Goal: Task Accomplishment & Management: Manage account settings

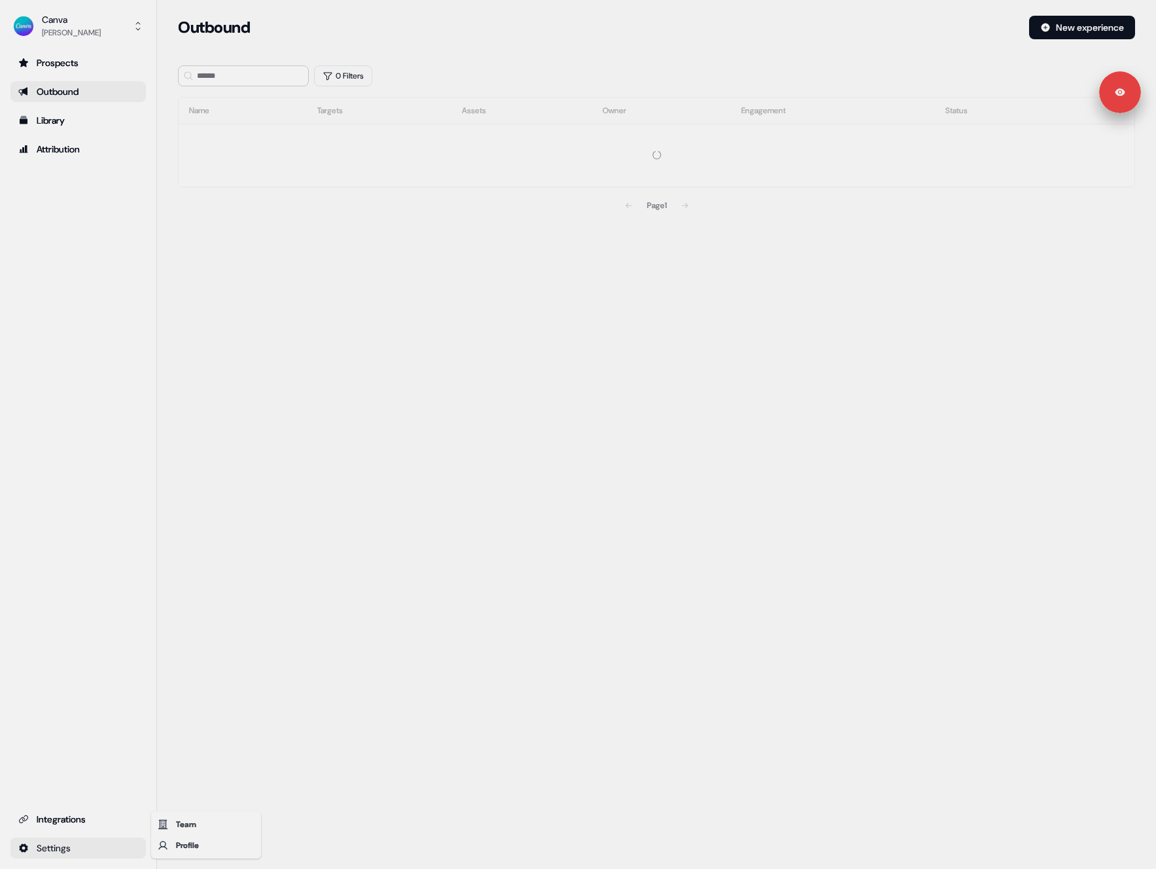
click at [101, 841] on html "Signed in as [PERSON_NAME] Sign out For the best experience switch devices to a…" at bounding box center [578, 434] width 1156 height 869
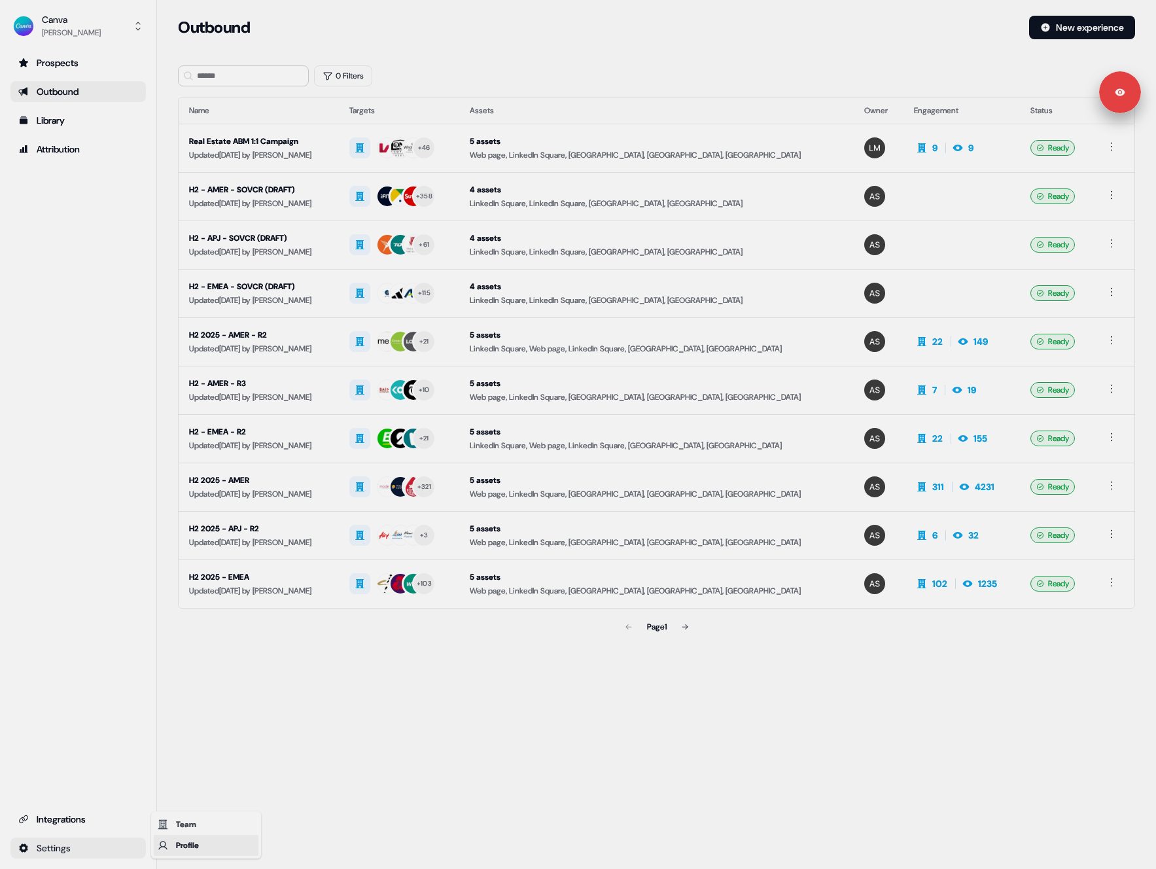
click at [196, 841] on div "Profile" at bounding box center [206, 845] width 105 height 21
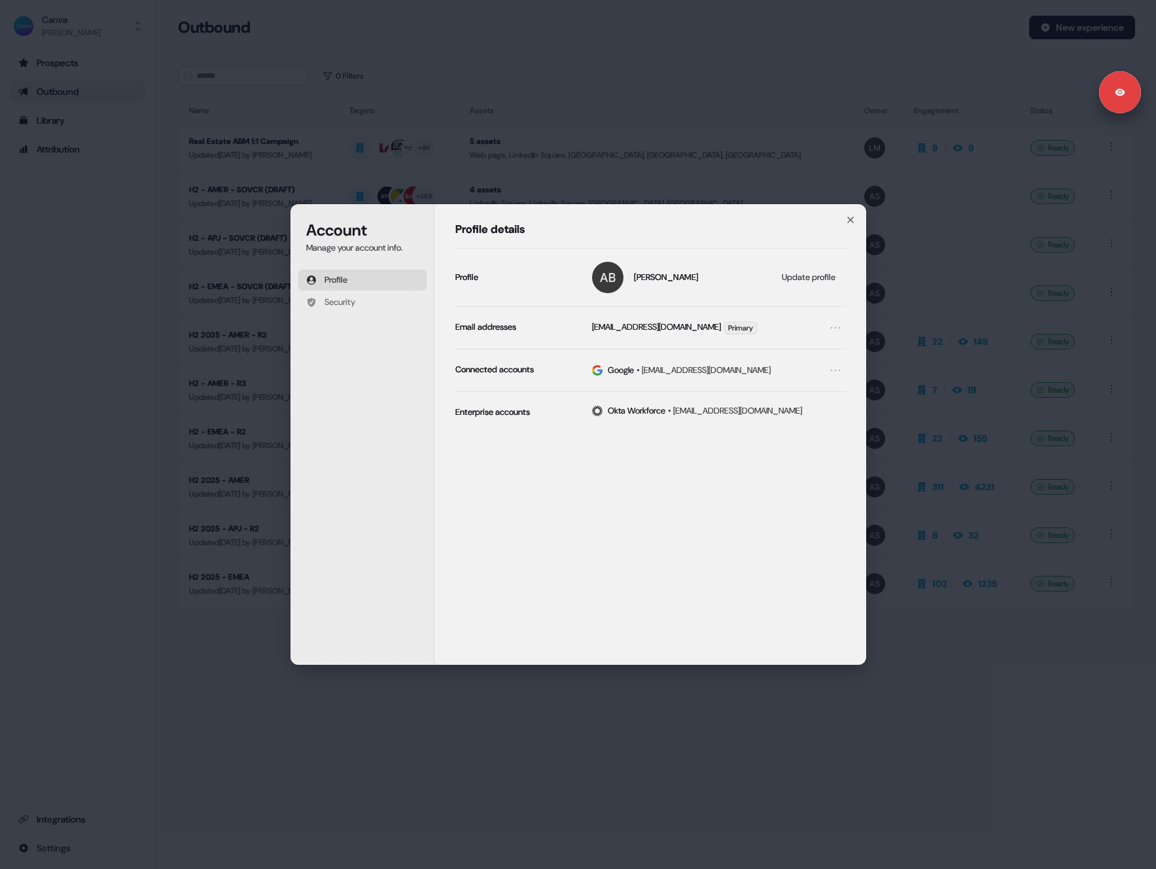
drag, startPoint x: 192, startPoint y: 832, endPoint x: 143, endPoint y: 839, distance: 49.5
click at [190, 832] on div "Account Manage your account info. Profile Security Account Profile details [PER…" at bounding box center [578, 434] width 1156 height 869
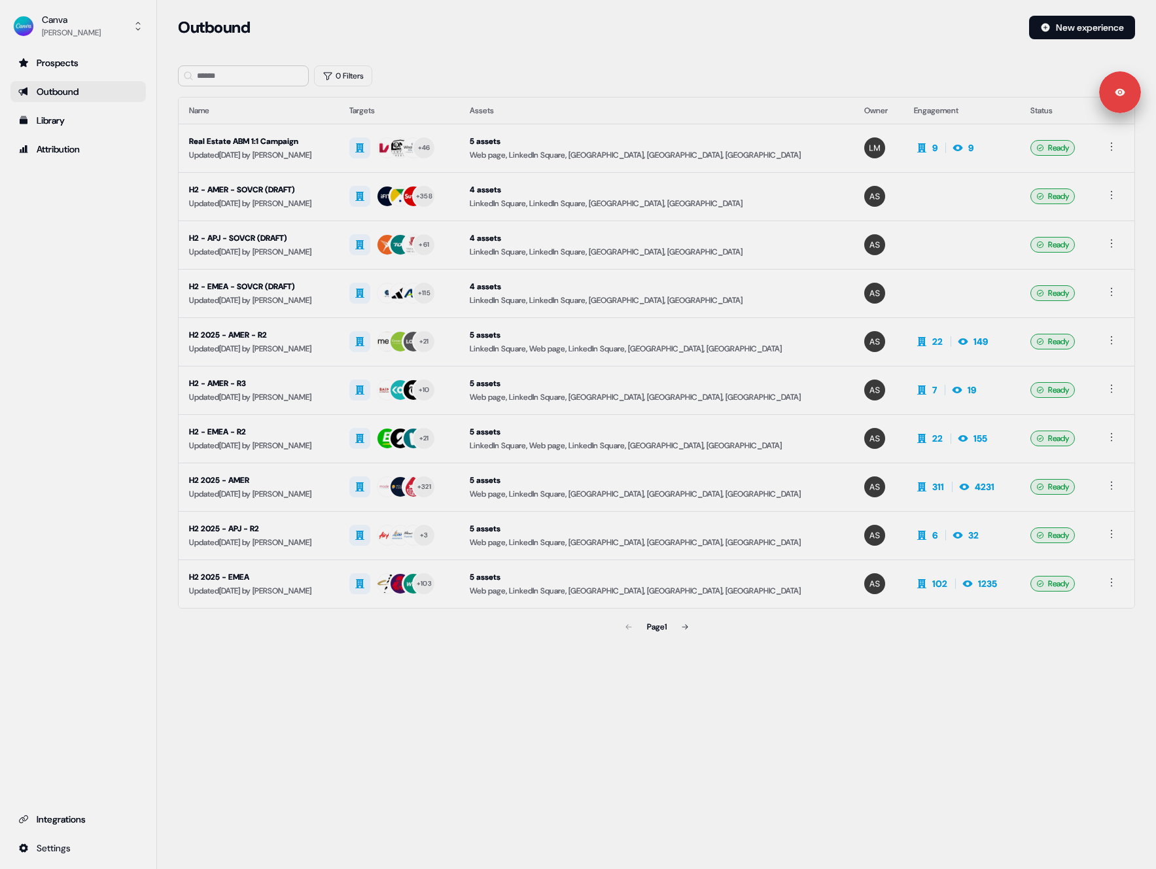
click at [141, 843] on html "Signed in as [PERSON_NAME] Sign out For the best experience switch devices to a…" at bounding box center [578, 434] width 1156 height 869
click at [184, 831] on div "Team" at bounding box center [206, 824] width 105 height 21
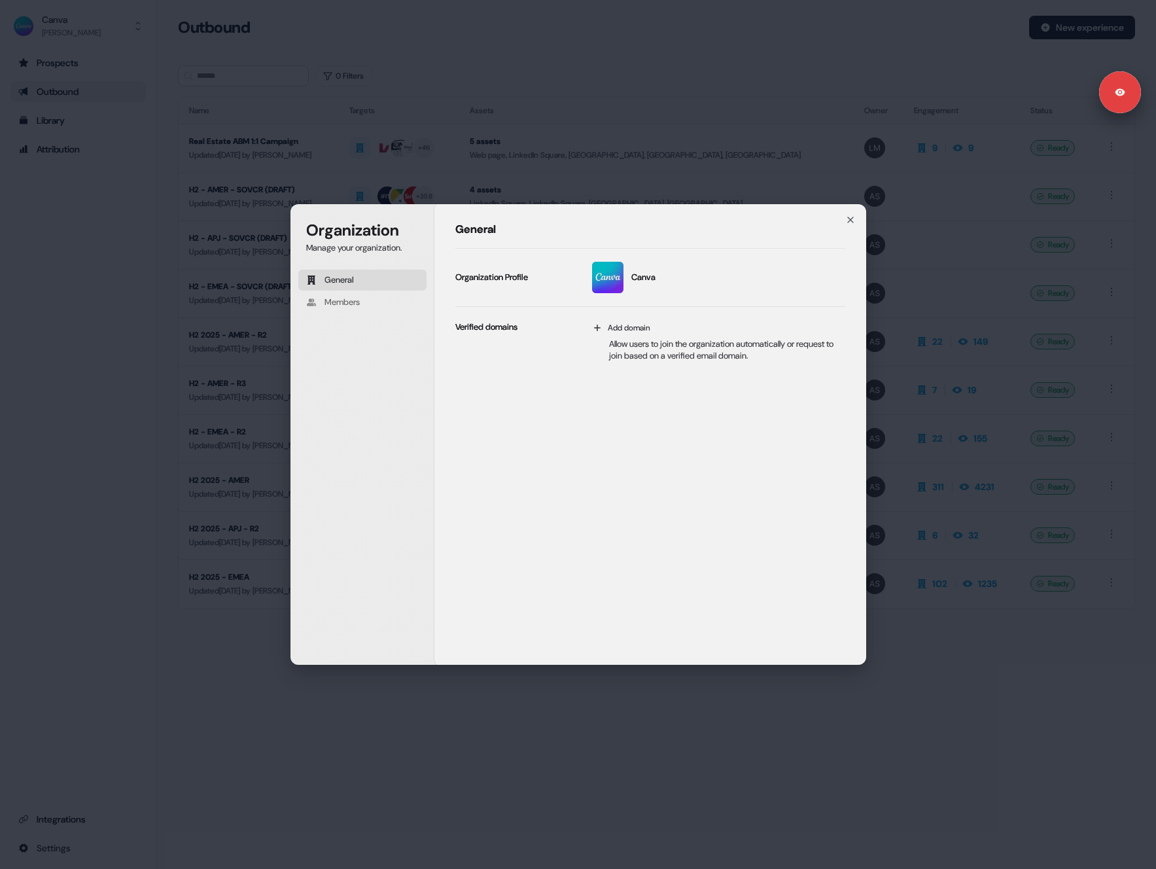
click at [238, 835] on div "Organization Manage your organization. General Members Organization General Can…" at bounding box center [578, 434] width 1156 height 869
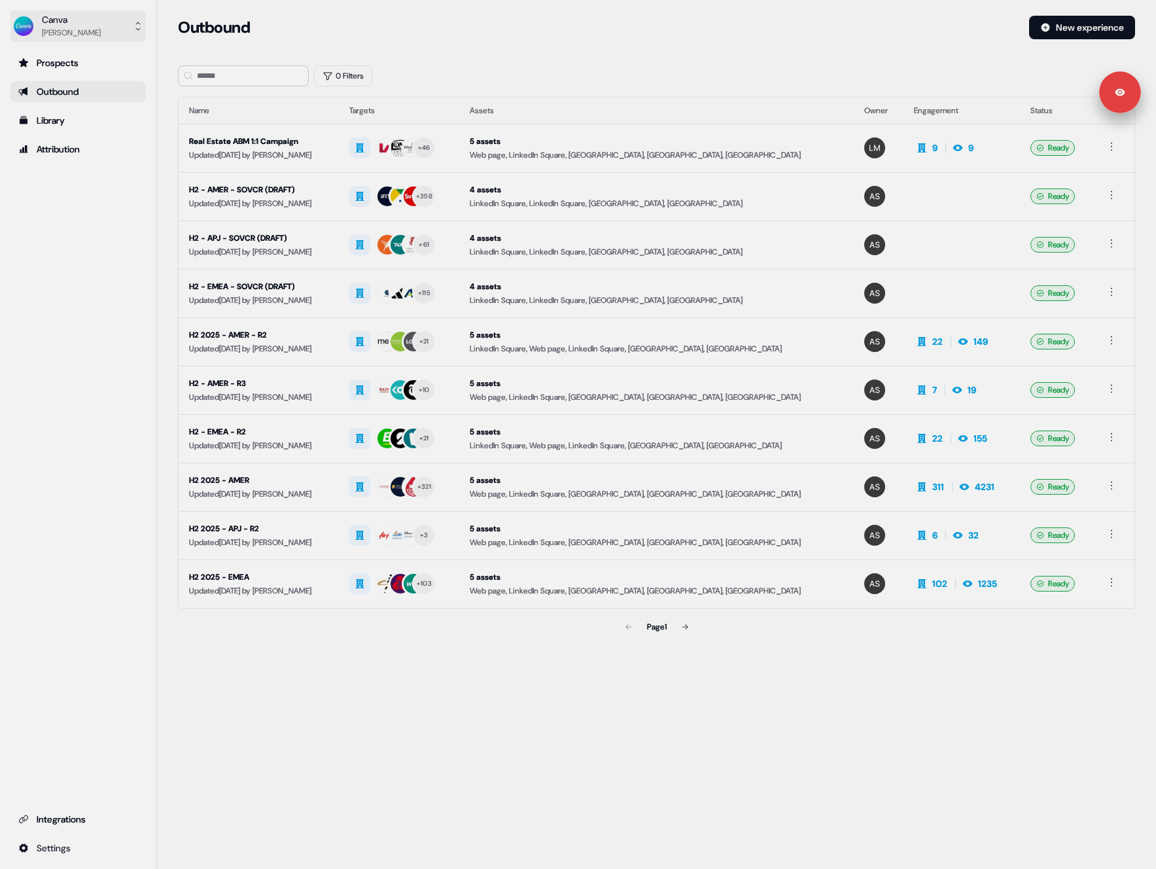
click at [95, 24] on button "Canva [PERSON_NAME]" at bounding box center [77, 25] width 135 height 31
click at [88, 105] on div "Logout" at bounding box center [78, 109] width 124 height 24
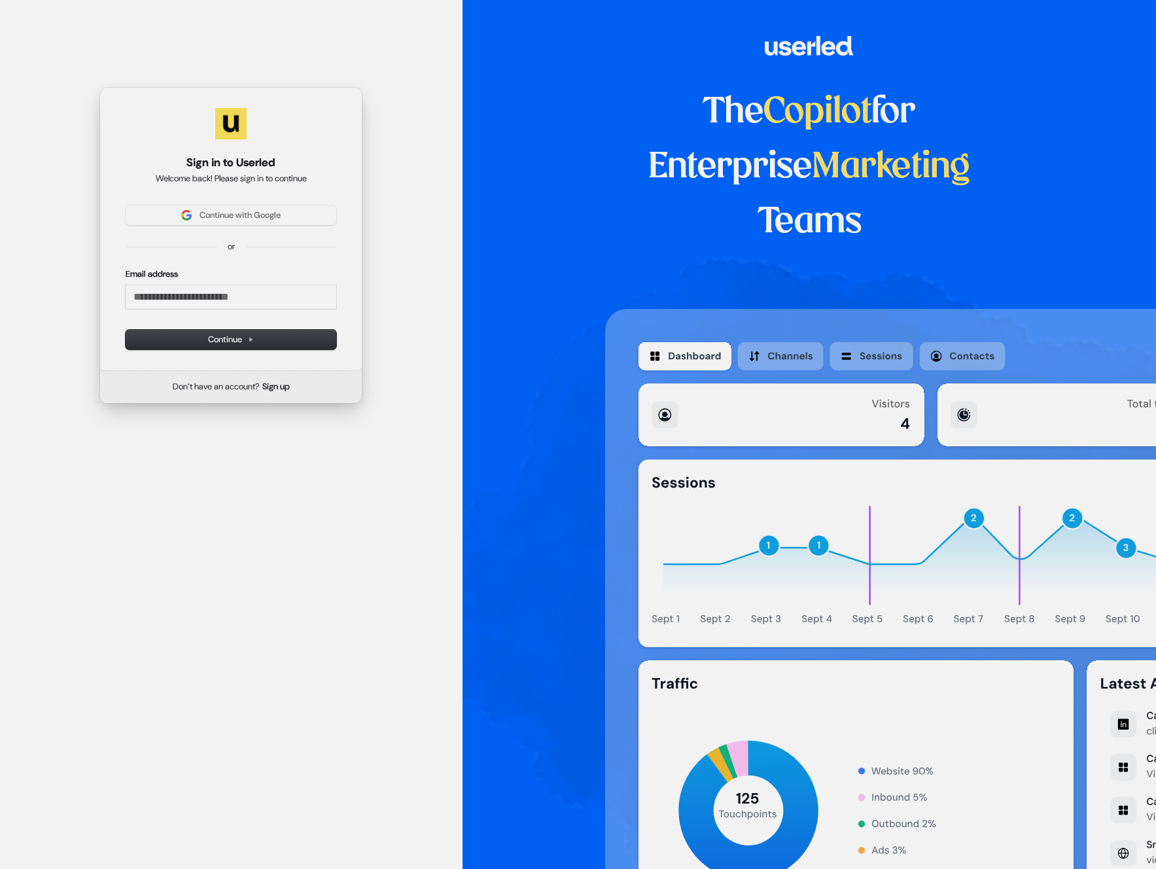
click at [260, 205] on div "Sign in to Userled Welcome back! Please sign in to continue Continue with Googl…" at bounding box center [230, 229] width 263 height 284
click at [262, 210] on span "Continue with Google" at bounding box center [240, 215] width 81 height 12
